Goal: Navigation & Orientation: Find specific page/section

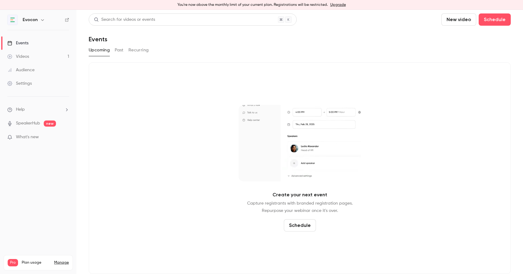
click at [35, 59] on link "Videos 1" at bounding box center [38, 56] width 76 height 13
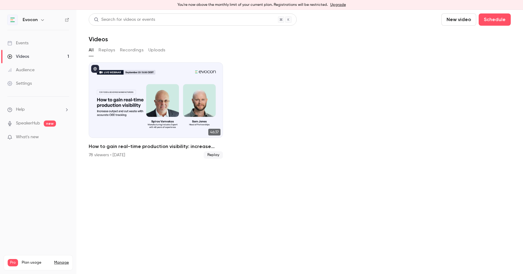
click at [177, 33] on header "Search for videos or events New video Schedule Videos" at bounding box center [300, 27] width 422 height 29
click at [236, 42] on div "Videos" at bounding box center [300, 38] width 422 height 7
click at [375, 9] on div "You're now above the monthly limit of your current plan. Registrations will be …" at bounding box center [261, 5] width 523 height 10
click at [24, 71] on div "Audience" at bounding box center [20, 70] width 27 height 6
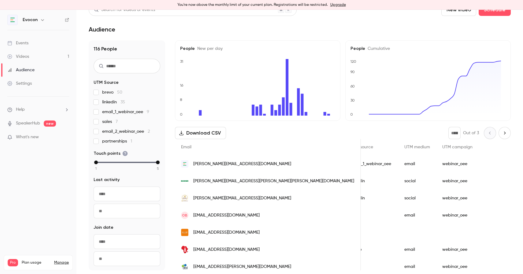
click at [499, 129] on button "Next page" at bounding box center [505, 133] width 12 height 12
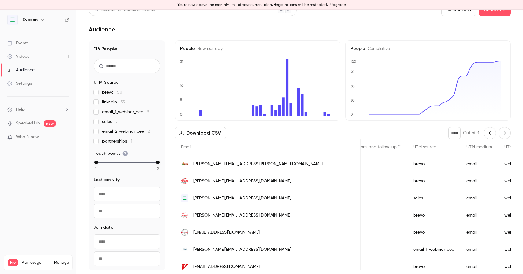
click at [501, 134] on icon "Next page" at bounding box center [504, 133] width 7 height 5
type input "*"
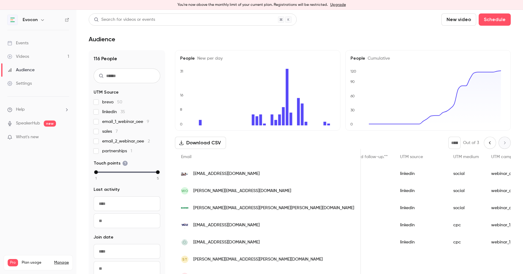
click at [331, 26] on header "Search for videos or events New video Schedule Audience" at bounding box center [300, 27] width 422 height 29
